Goal: Information Seeking & Learning: Check status

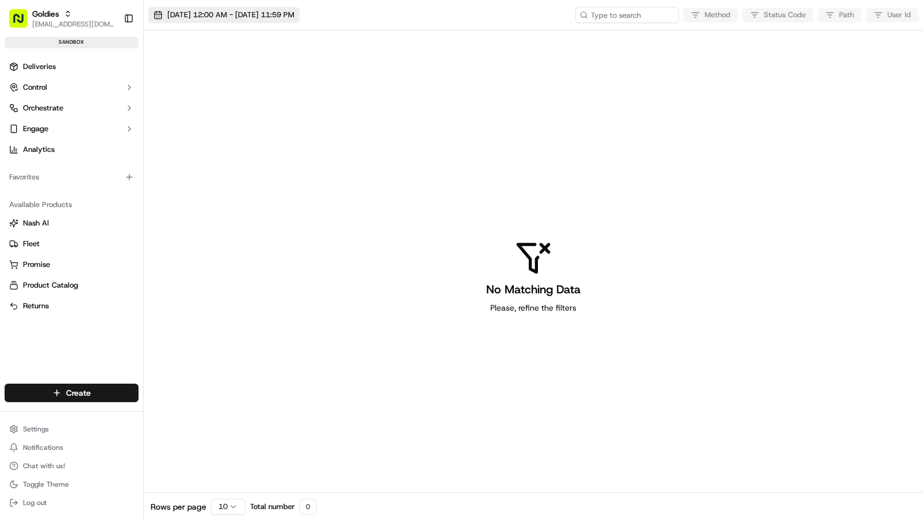
click at [273, 12] on span "[DATE] 12:00 AM - [DATE] 11:59 PM" at bounding box center [230, 15] width 127 height 10
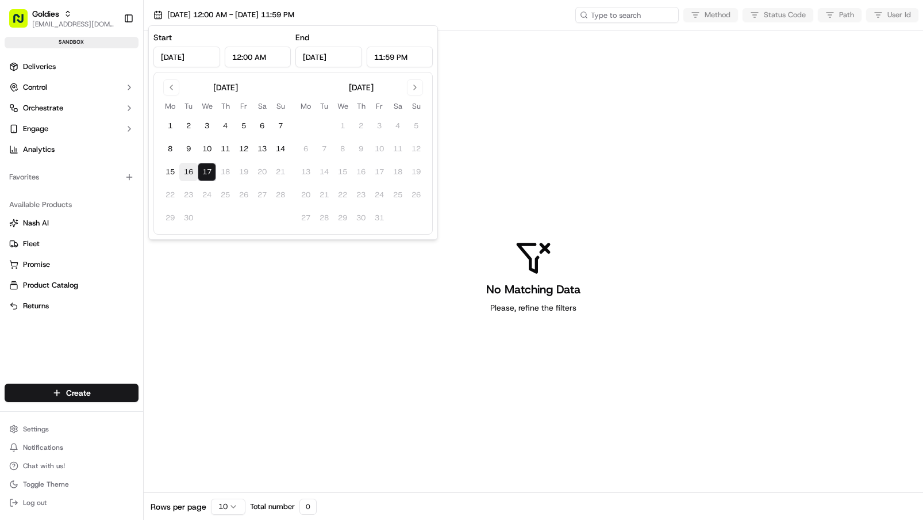
click at [187, 171] on button "16" at bounding box center [188, 172] width 18 height 18
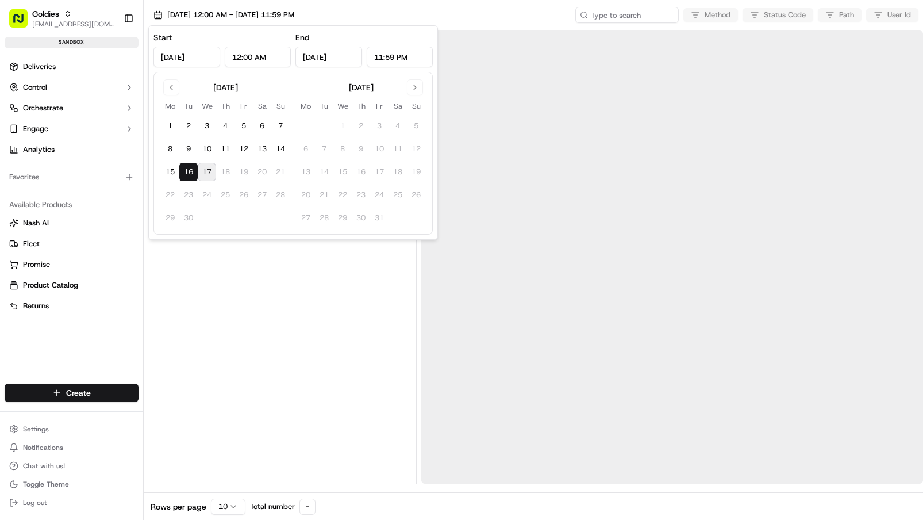
type input "Sep 16, 2025"
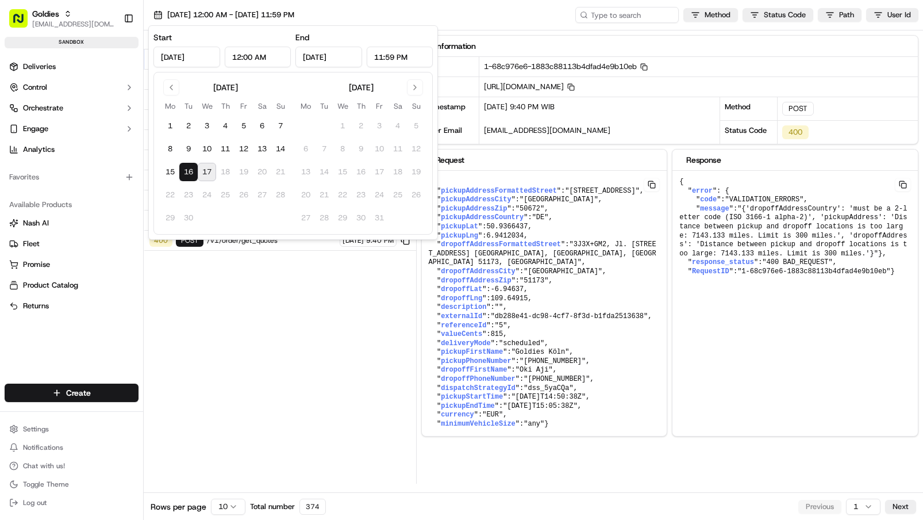
click at [299, 280] on div "Status Method URL 400 POST /v1/order/get_quotes 09/16/2025 9:40 PM 400 POST /v1…" at bounding box center [280, 256] width 273 height 453
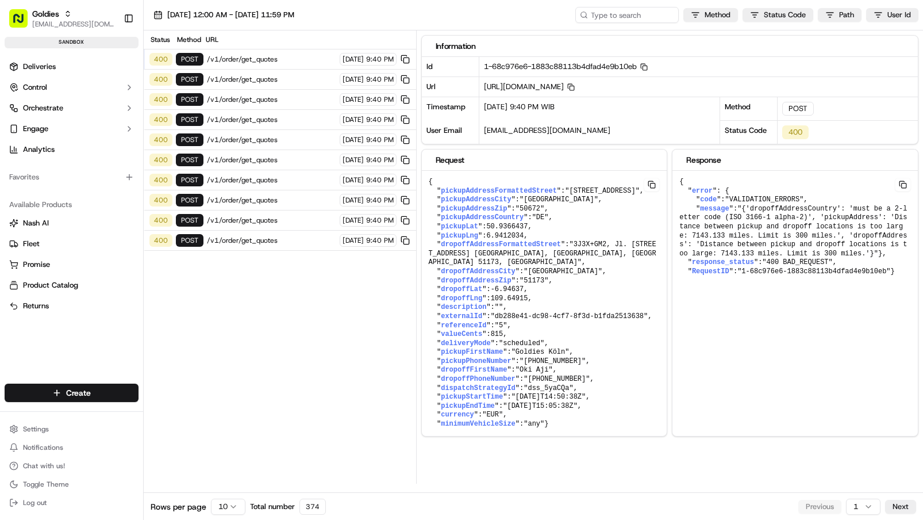
click at [268, 242] on span "/v1/order/get_quotes" at bounding box center [271, 240] width 129 height 9
click at [269, 223] on span "/v1/order/get_quotes" at bounding box center [271, 220] width 129 height 9
click at [261, 20] on button "09/16/2025 12:00 AM - 09/16/2025 11:59 PM" at bounding box center [223, 15] width 151 height 16
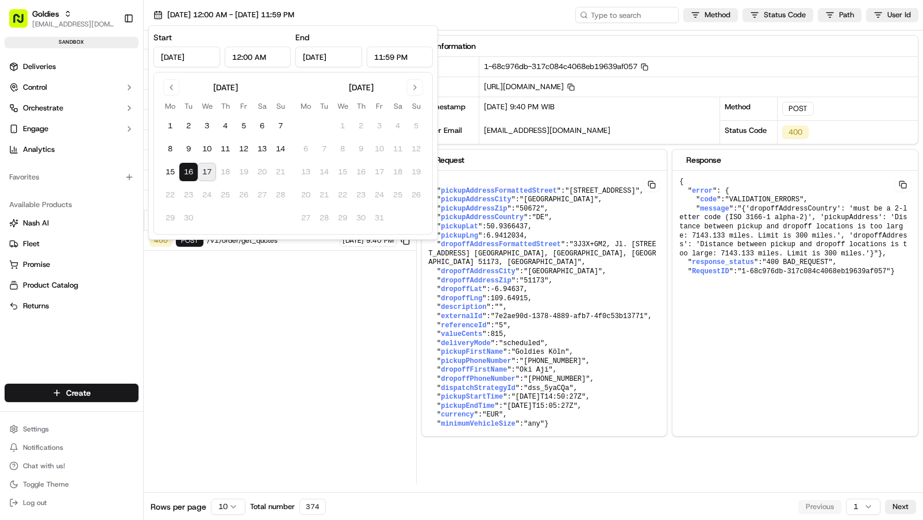
drag, startPoint x: 194, startPoint y: 175, endPoint x: 209, endPoint y: 173, distance: 15.7
click at [209, 173] on tr "15 16 17 18 19 20 21" at bounding box center [225, 172] width 129 height 18
click at [227, 346] on div "Status Method URL 400 POST /v1/order/get_quotes 09/16/2025 9:40 PM 400 POST /v1…" at bounding box center [280, 256] width 273 height 453
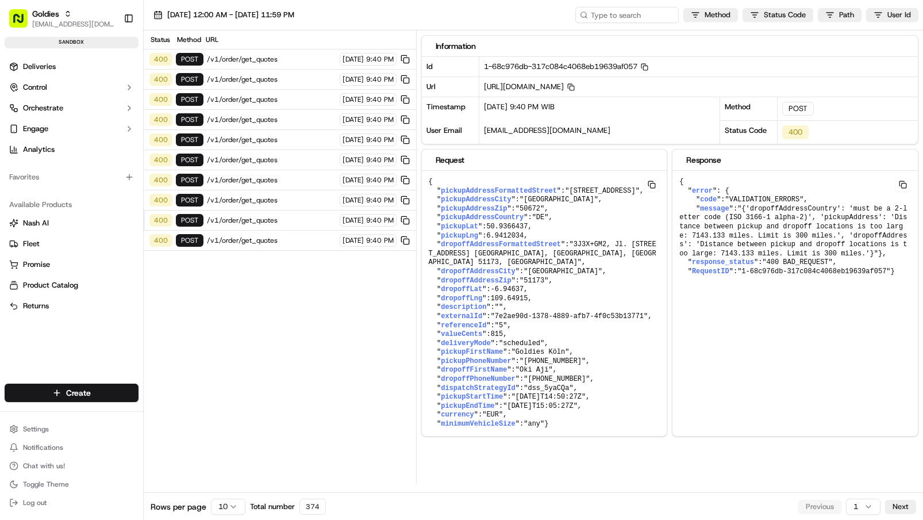
click at [262, 89] on div "400 POST /v1/order/get_quotes 09/16/2025 9:40 PM" at bounding box center [280, 80] width 273 height 20
click at [263, 63] on span "/v1/order/get_quotes" at bounding box center [271, 59] width 129 height 9
click at [257, 81] on span "/v1/order/get_quotes" at bounding box center [271, 79] width 129 height 9
click at [255, 97] on span "/v1/order/get_quotes" at bounding box center [271, 99] width 129 height 9
click at [254, 118] on span "/v1/order/get_quotes" at bounding box center [271, 119] width 129 height 9
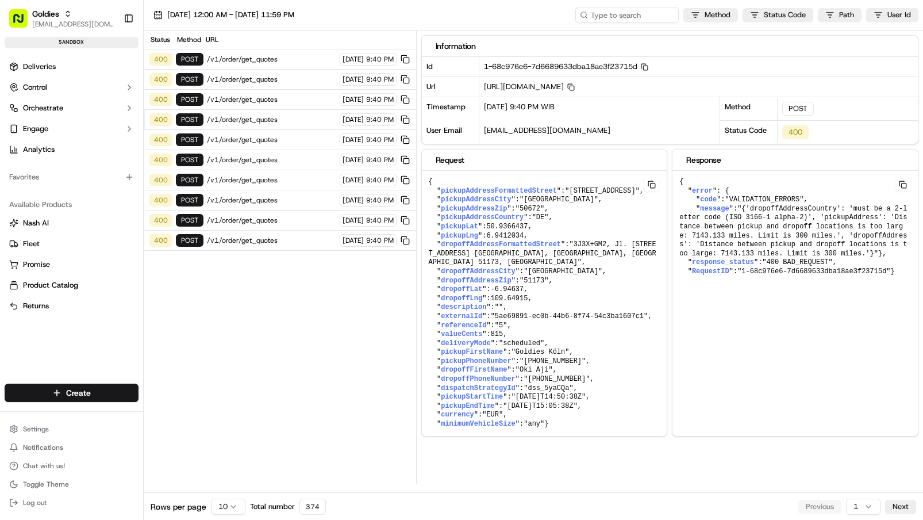
click at [252, 136] on span "/v1/order/get_quotes" at bounding box center [271, 139] width 129 height 9
click at [252, 155] on div "400 POST /v1/order/get_quotes 09/16/2025 9:40 PM" at bounding box center [280, 160] width 273 height 20
click at [254, 181] on span "/v1/order/get_quotes" at bounding box center [271, 179] width 129 height 9
click at [259, 199] on span "/v1/order/get_quotes" at bounding box center [271, 199] width 129 height 9
click at [263, 218] on span "/v1/order/get_quotes" at bounding box center [271, 220] width 129 height 9
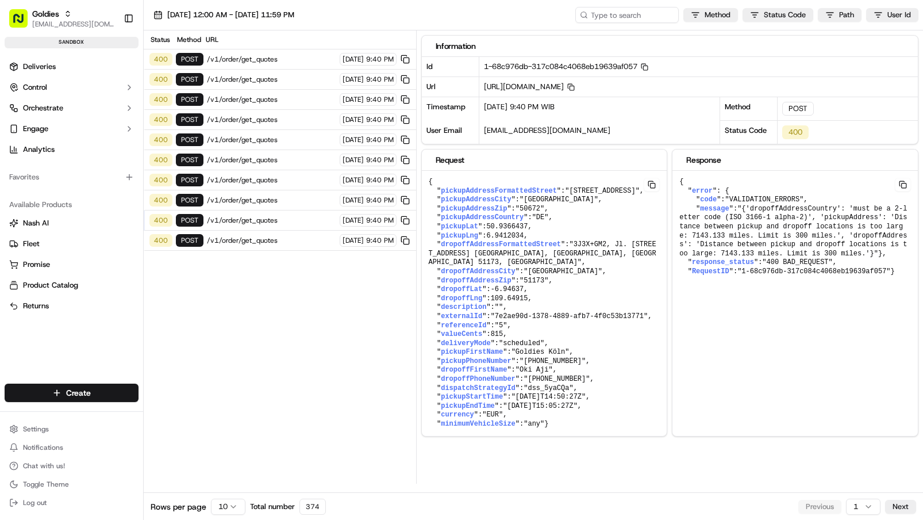
click at [253, 237] on span "/v1/order/get_quotes" at bounding box center [271, 240] width 129 height 9
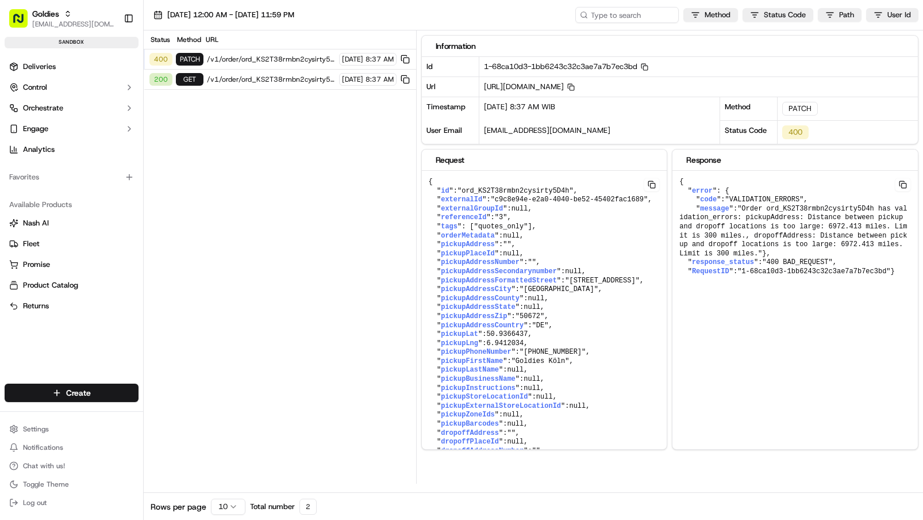
click at [271, 80] on span "/v1/order/ord_KS2T38rmbn2cysirty5D4h" at bounding box center [271, 79] width 129 height 9
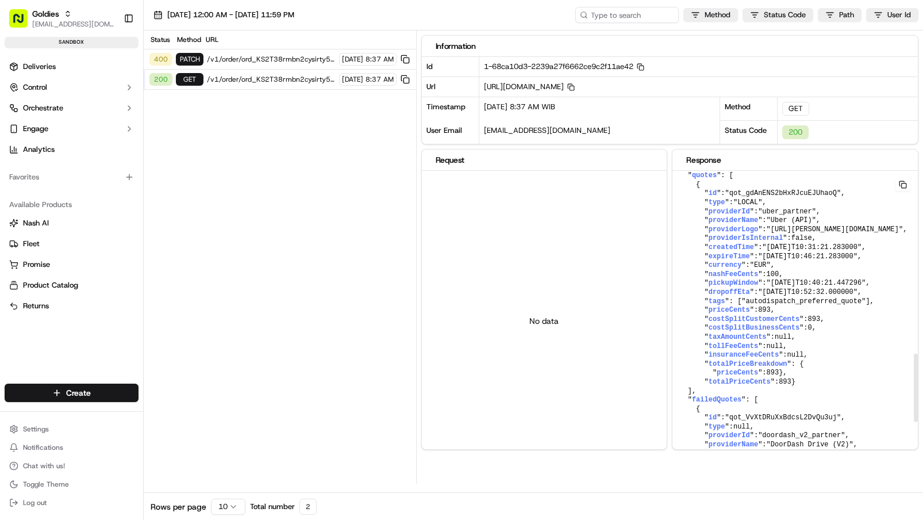
scroll to position [793, 0]
click at [263, 60] on span "/v1/order/ord_KS2T38rmbn2cysirty5D4h" at bounding box center [271, 59] width 129 height 9
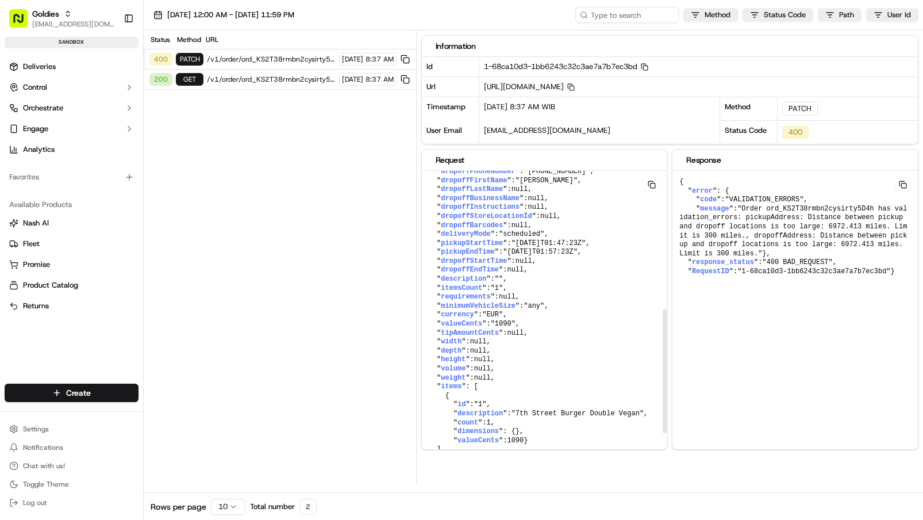
scroll to position [423, 0]
click at [280, 77] on span "/v1/order/ord_KS2T38rmbn2cysirty5D4h" at bounding box center [271, 79] width 129 height 9
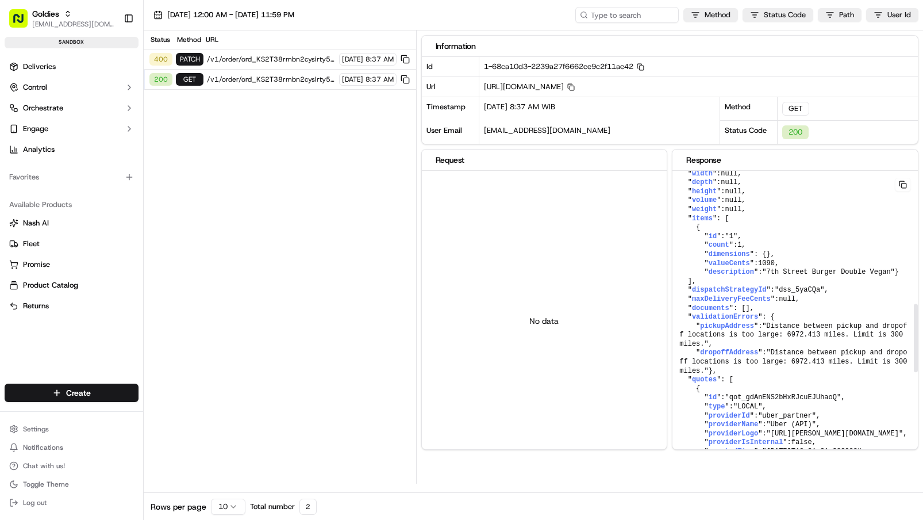
scroll to position [582, 0]
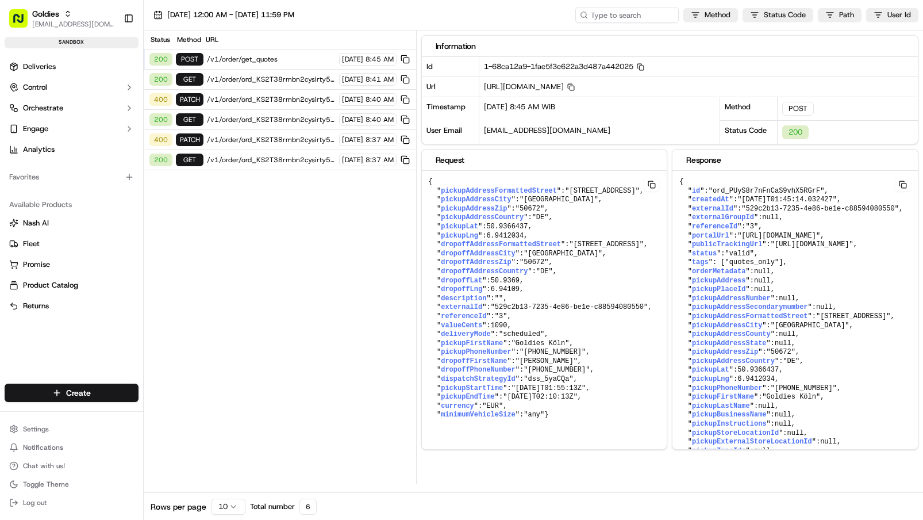
click at [230, 63] on span "/v1/order/get_quotes" at bounding box center [271, 59] width 129 height 9
click at [232, 62] on span "/v1/order/get_quotes" at bounding box center [271, 59] width 129 height 9
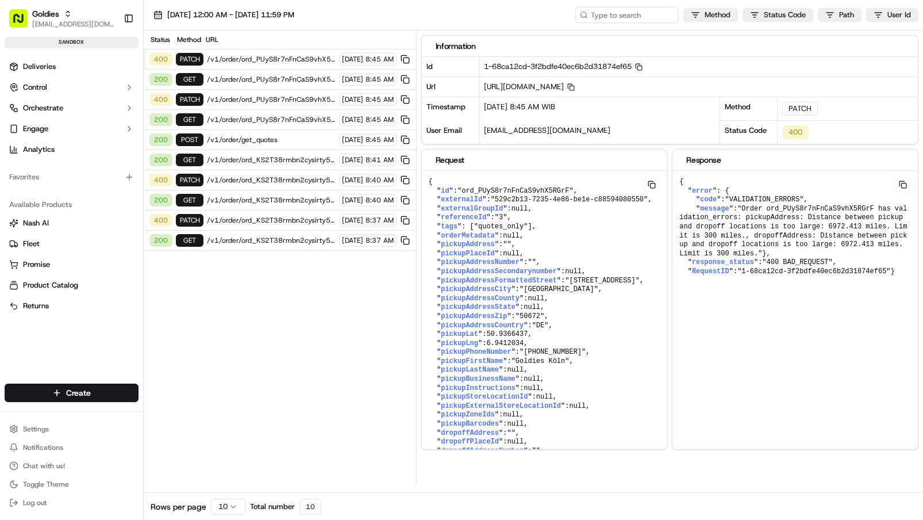
click at [247, 101] on span "/v1/order/ord_PUyS8r7nFnCaS9vhX5RGrF" at bounding box center [271, 99] width 129 height 9
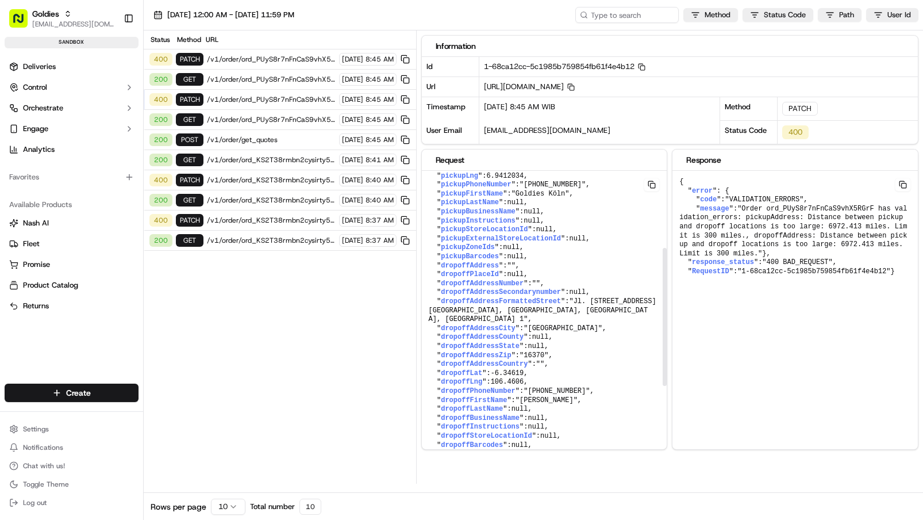
scroll to position [168, 0]
click at [242, 80] on span "/v1/order/ord_PUyS8r7nFnCaS9vhX5RGrF" at bounding box center [271, 79] width 129 height 9
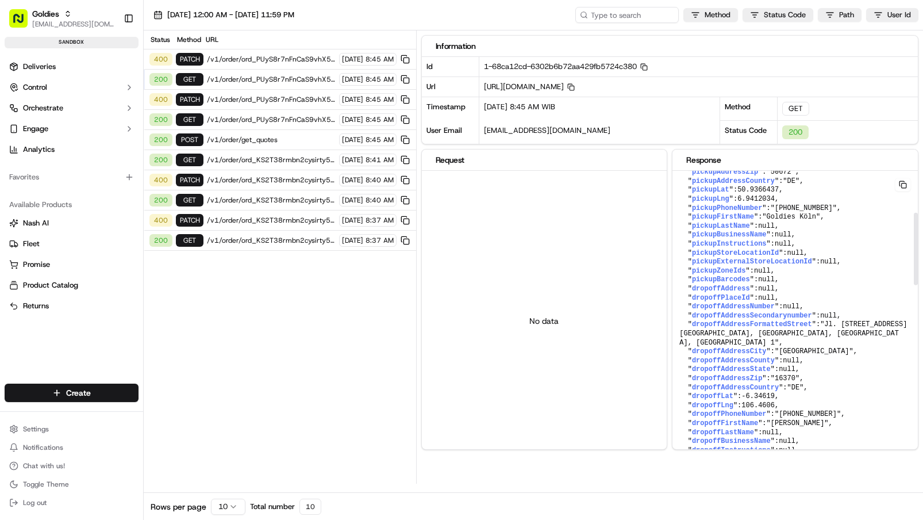
scroll to position [181, 0]
click at [252, 59] on span "/v1/order/ord_PUyS8r7nFnCaS9vhX5RGrF" at bounding box center [271, 59] width 129 height 9
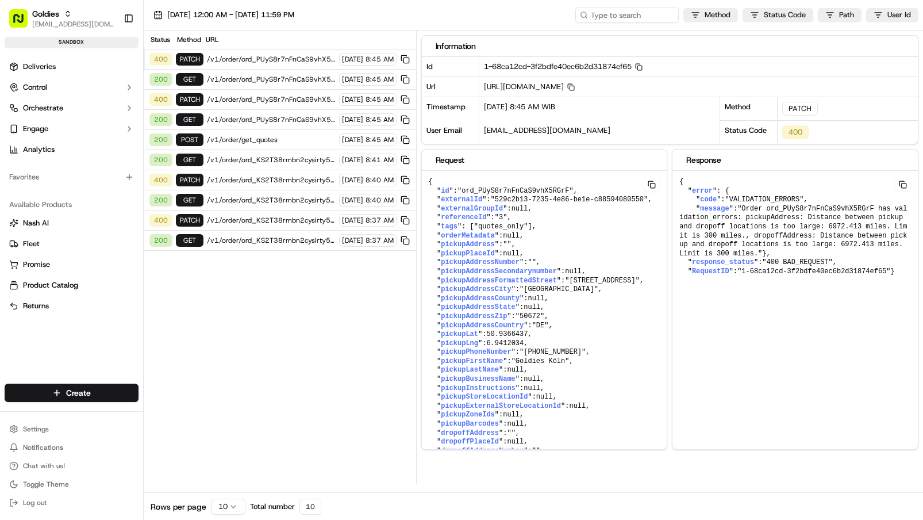
scroll to position [0, 0]
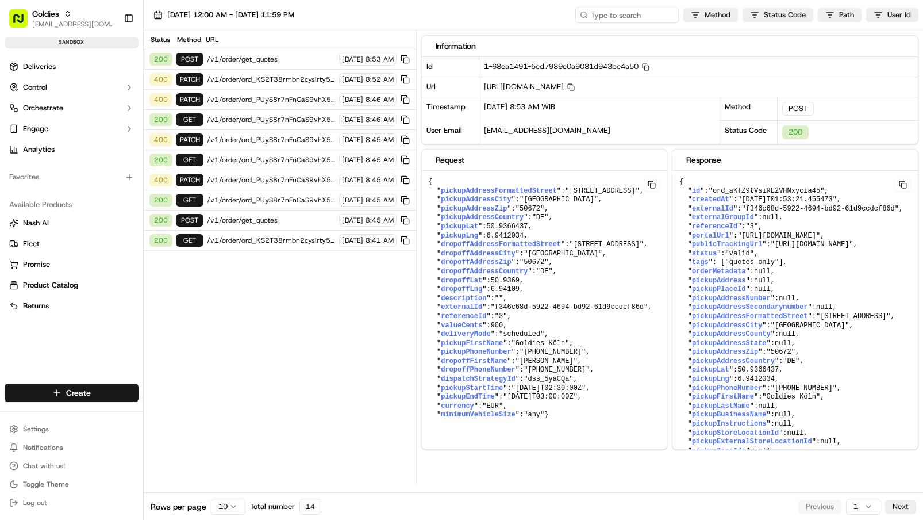
click at [262, 63] on span "/v1/order/get_quotes" at bounding box center [271, 59] width 129 height 9
click at [294, 57] on span "/v1/order/get_quotes" at bounding box center [271, 59] width 129 height 9
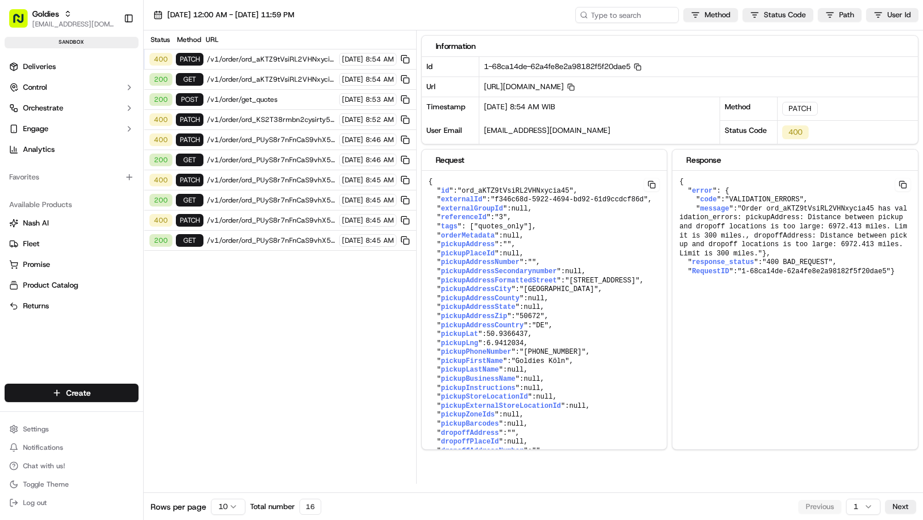
click at [275, 80] on span "/v1/order/ord_aKTZ9tVsiRL2VHNxycia45" at bounding box center [271, 79] width 129 height 9
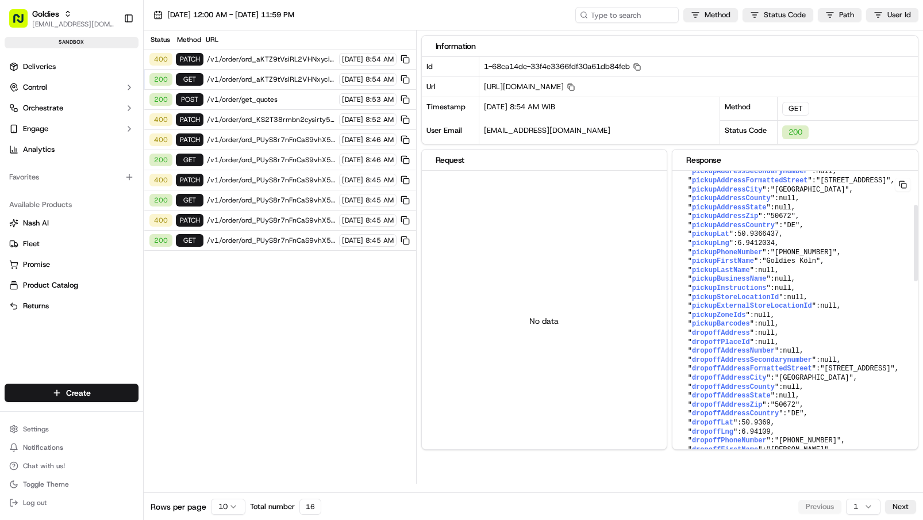
scroll to position [133, 0]
click at [265, 61] on span "/v1/order/ord_aKTZ9tVsiRL2VHNxycia45" at bounding box center [271, 59] width 129 height 9
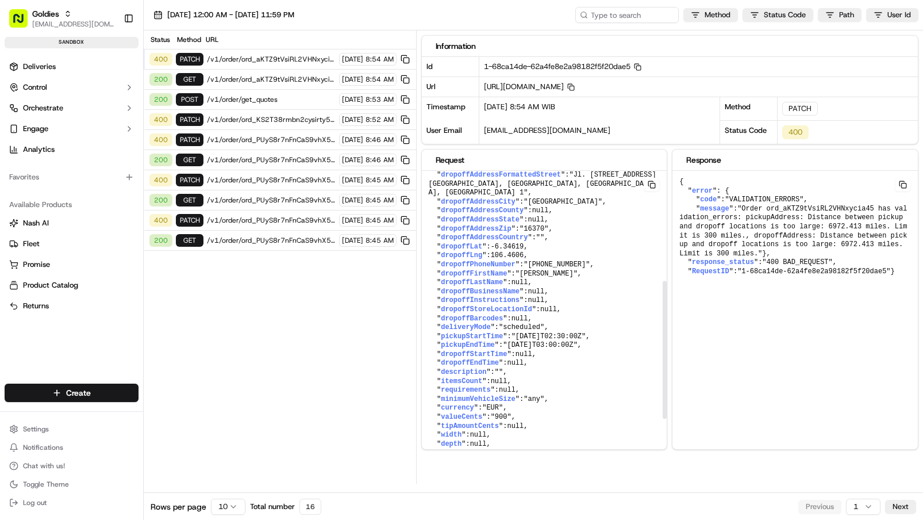
scroll to position [351, 0]
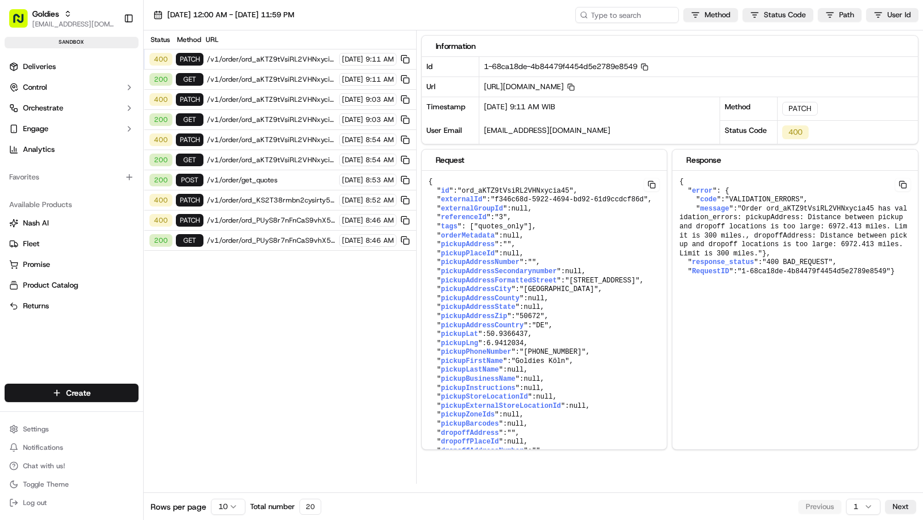
click at [237, 62] on span "/v1/order/ord_aKTZ9tVsiRL2VHNxycia45" at bounding box center [271, 59] width 129 height 9
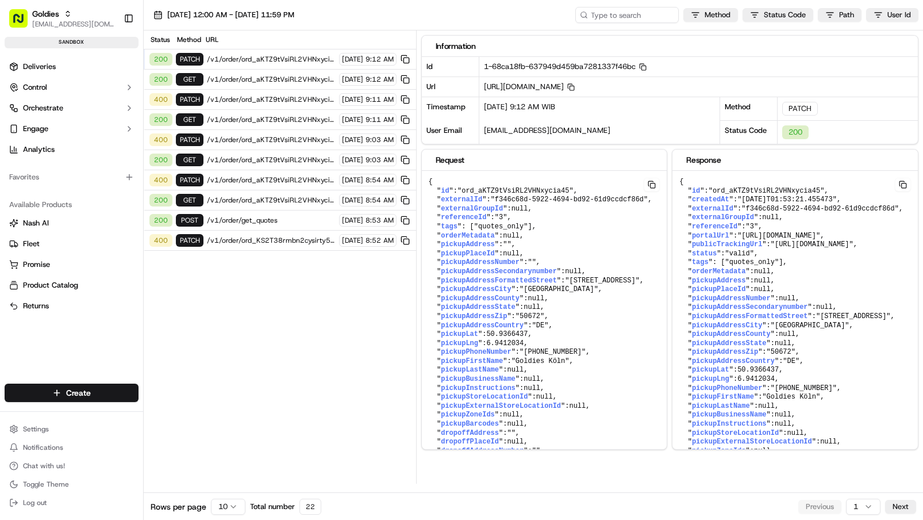
click at [260, 78] on span "/v1/order/ord_aKTZ9tVsiRL2VHNxycia45" at bounding box center [271, 79] width 129 height 9
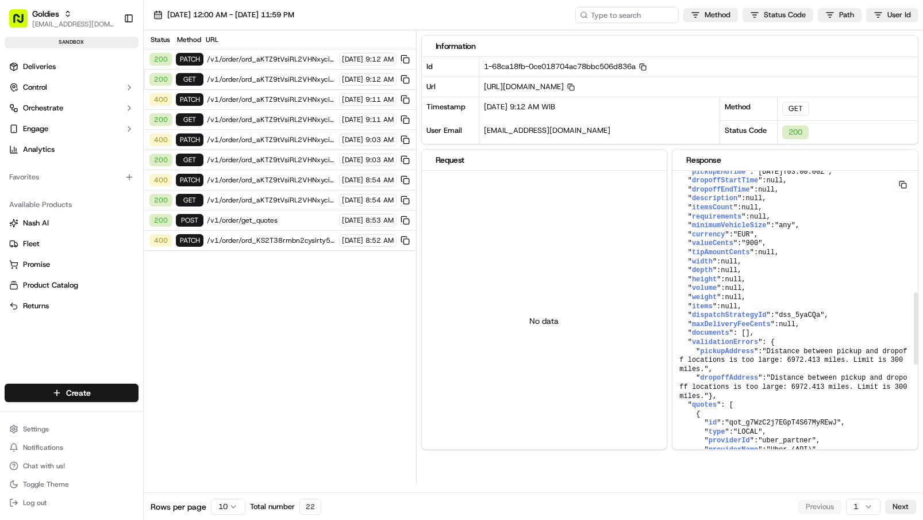
scroll to position [509, 0]
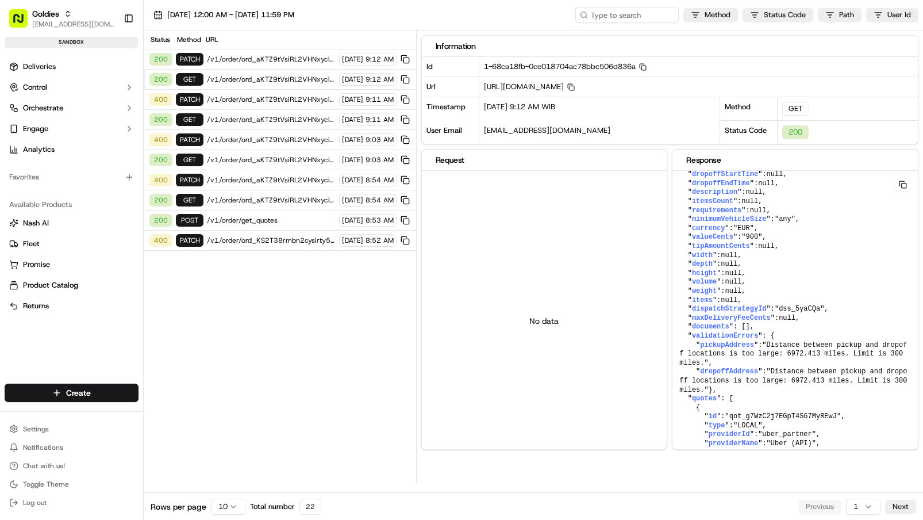
click at [271, 50] on div "200 PATCH /v1/order/ord_aKTZ9tVsiRL2VHNxycia45 [DATE] 9:12 AM" at bounding box center [280, 59] width 273 height 20
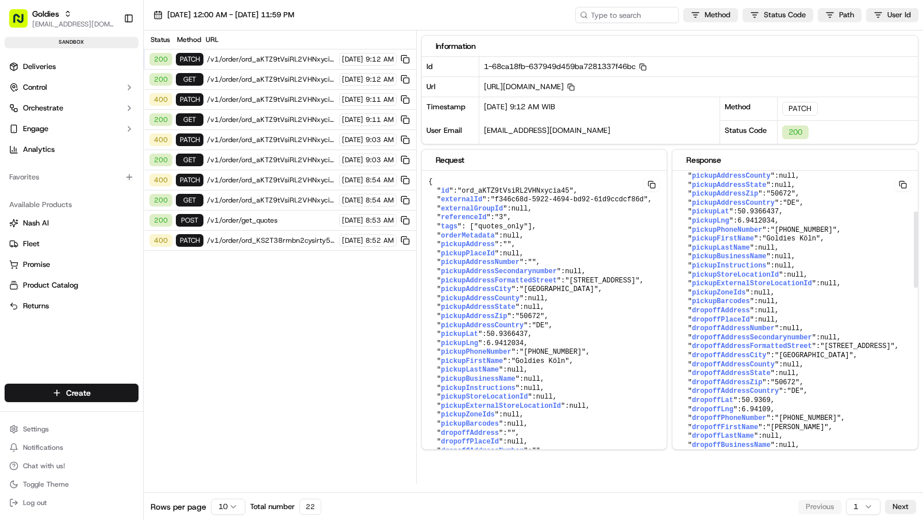
scroll to position [146, 0]
